Goal: Obtain resource: Download file/media

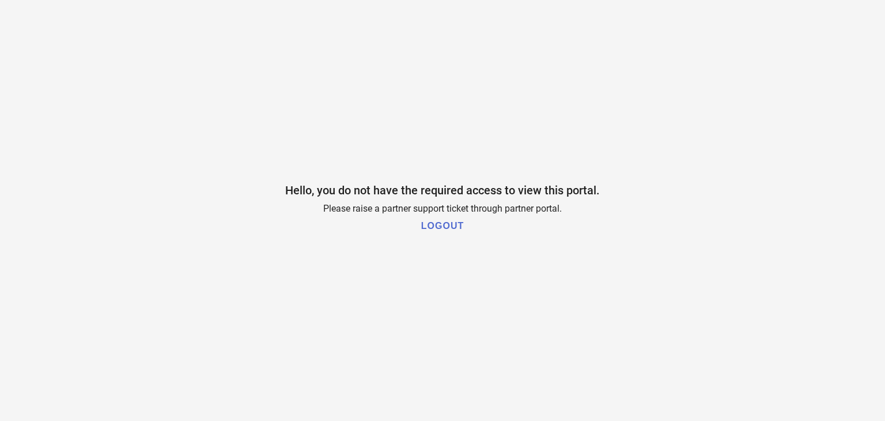
click at [442, 221] on h1 "LOGOUT" at bounding box center [442, 226] width 43 height 10
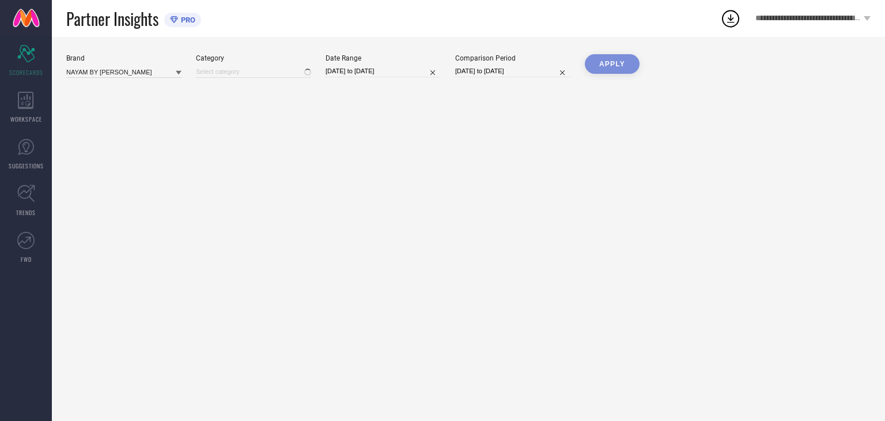
type input "All"
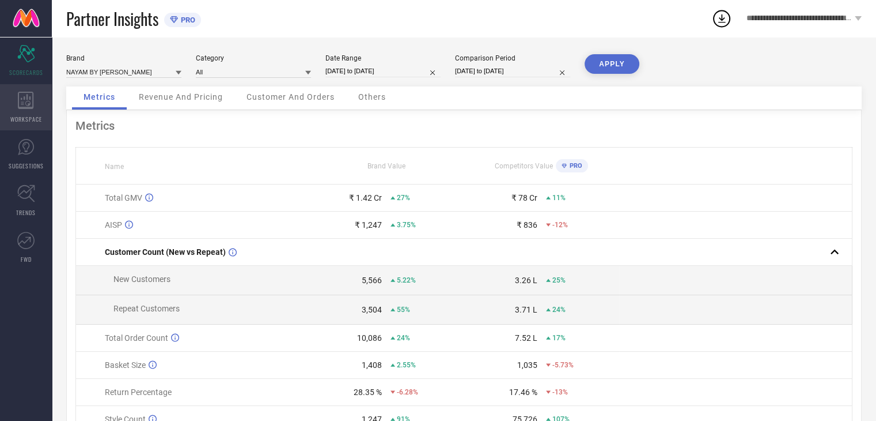
click at [8, 101] on div "WORKSPACE" at bounding box center [26, 107] width 52 height 46
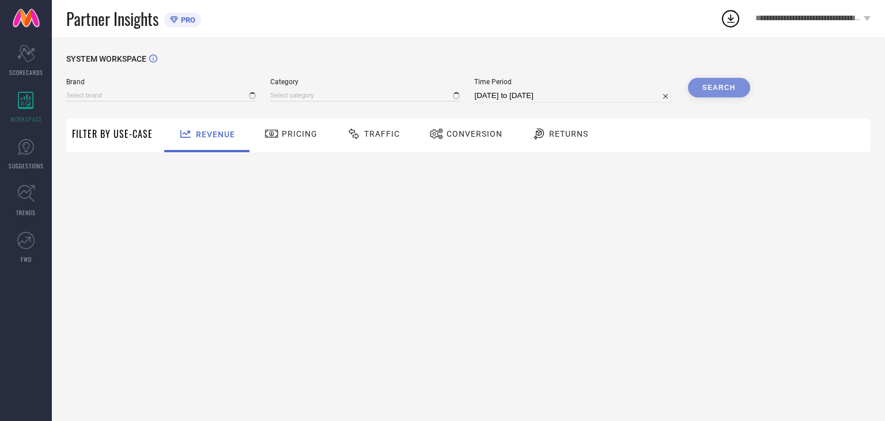
type input "NAYAM BY LAKSHITA"
type input "All"
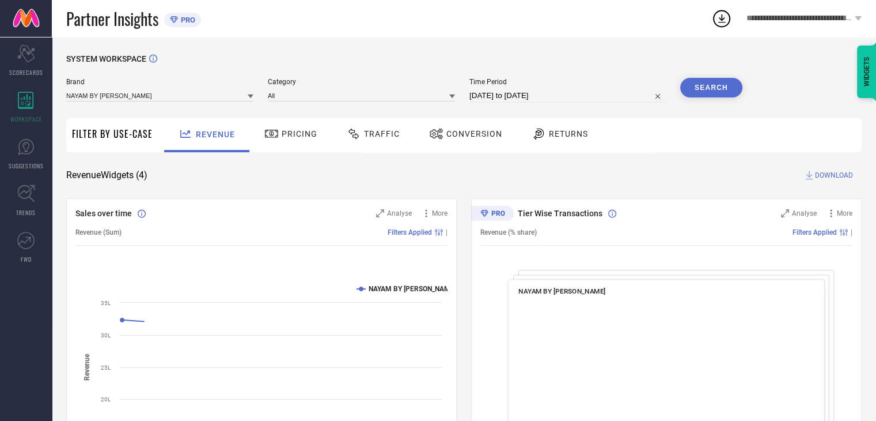
click at [439, 134] on icon at bounding box center [436, 134] width 14 height 14
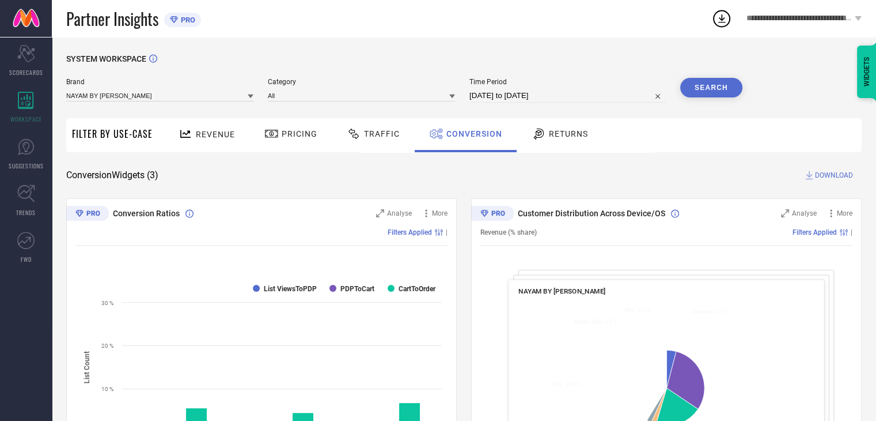
click at [498, 90] on input "20-08-2025 to 19-09-2025" at bounding box center [568, 96] width 196 height 14
select select "7"
select select "2025"
select select "8"
select select "2025"
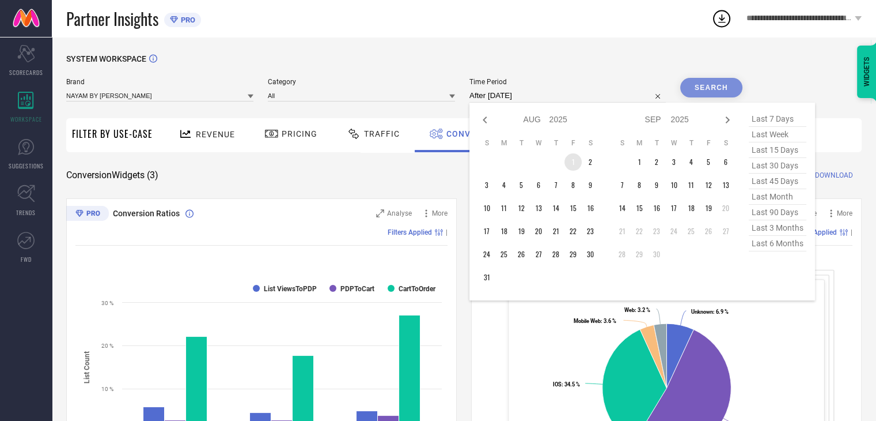
click at [577, 161] on td "1" at bounding box center [573, 161] width 17 height 17
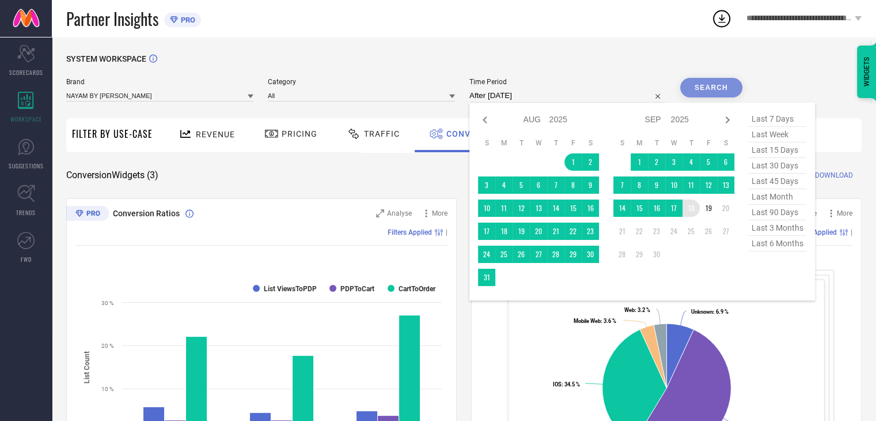
type input "01-08-2025 to 18-09-2025"
drag, startPoint x: 692, startPoint y: 207, endPoint x: 702, endPoint y: 192, distance: 18.4
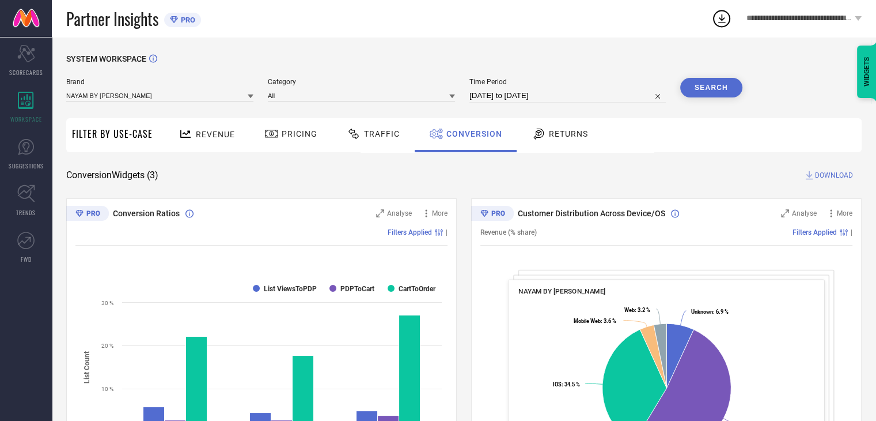
click at [709, 88] on button "Search" at bounding box center [711, 88] width 62 height 20
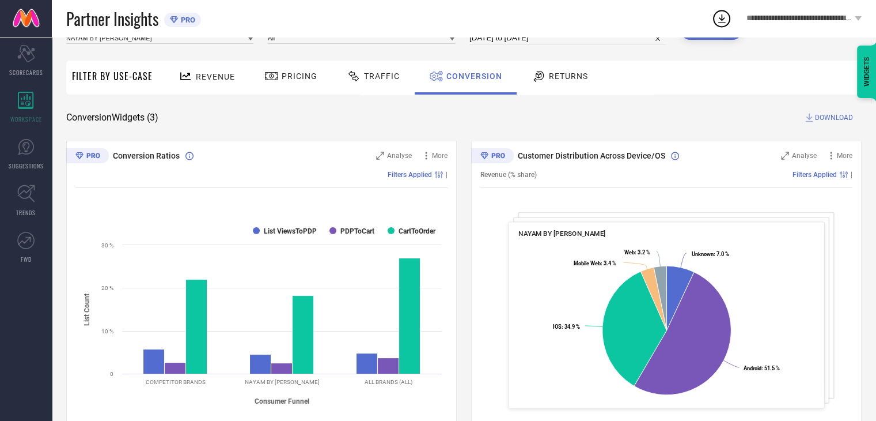
click at [819, 118] on span "DOWNLOAD" at bounding box center [834, 118] width 38 height 12
click at [713, 22] on icon at bounding box center [721, 18] width 21 height 21
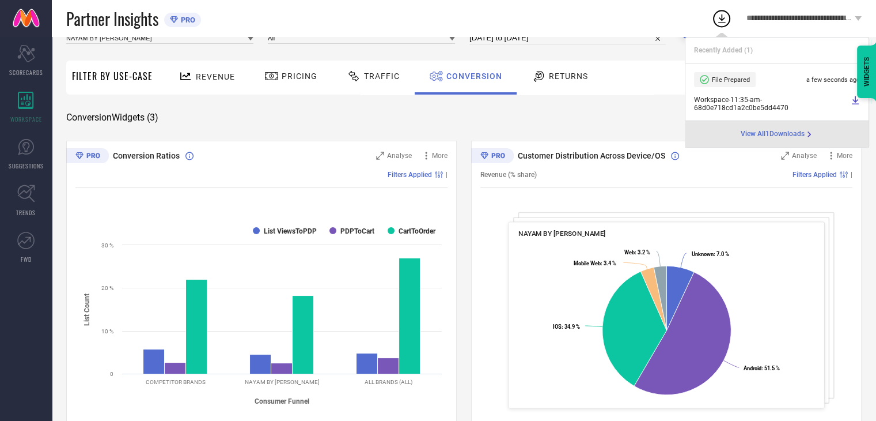
click at [286, 127] on div "SYSTEM WORKSPACE Brand NAYAM BY LAKSHITA Category All Time Period 01-08-2025 to…" at bounding box center [464, 364] width 796 height 735
